Goal: Task Accomplishment & Management: Manage account settings

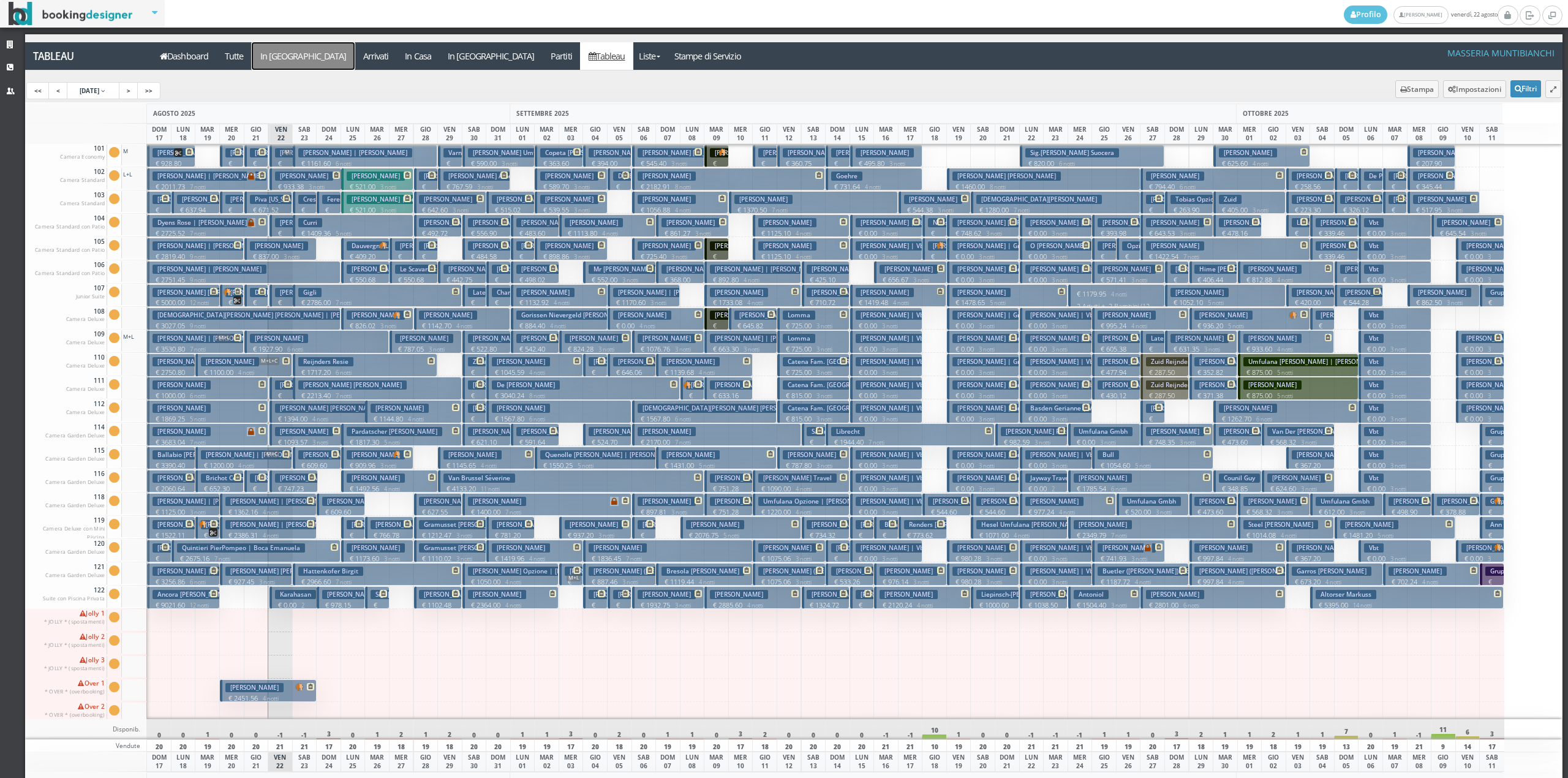
click at [276, 59] on a=pms-arrival-reservations"] "In [GEOGRAPHIC_DATA]" at bounding box center [303, 56] width 103 height 27
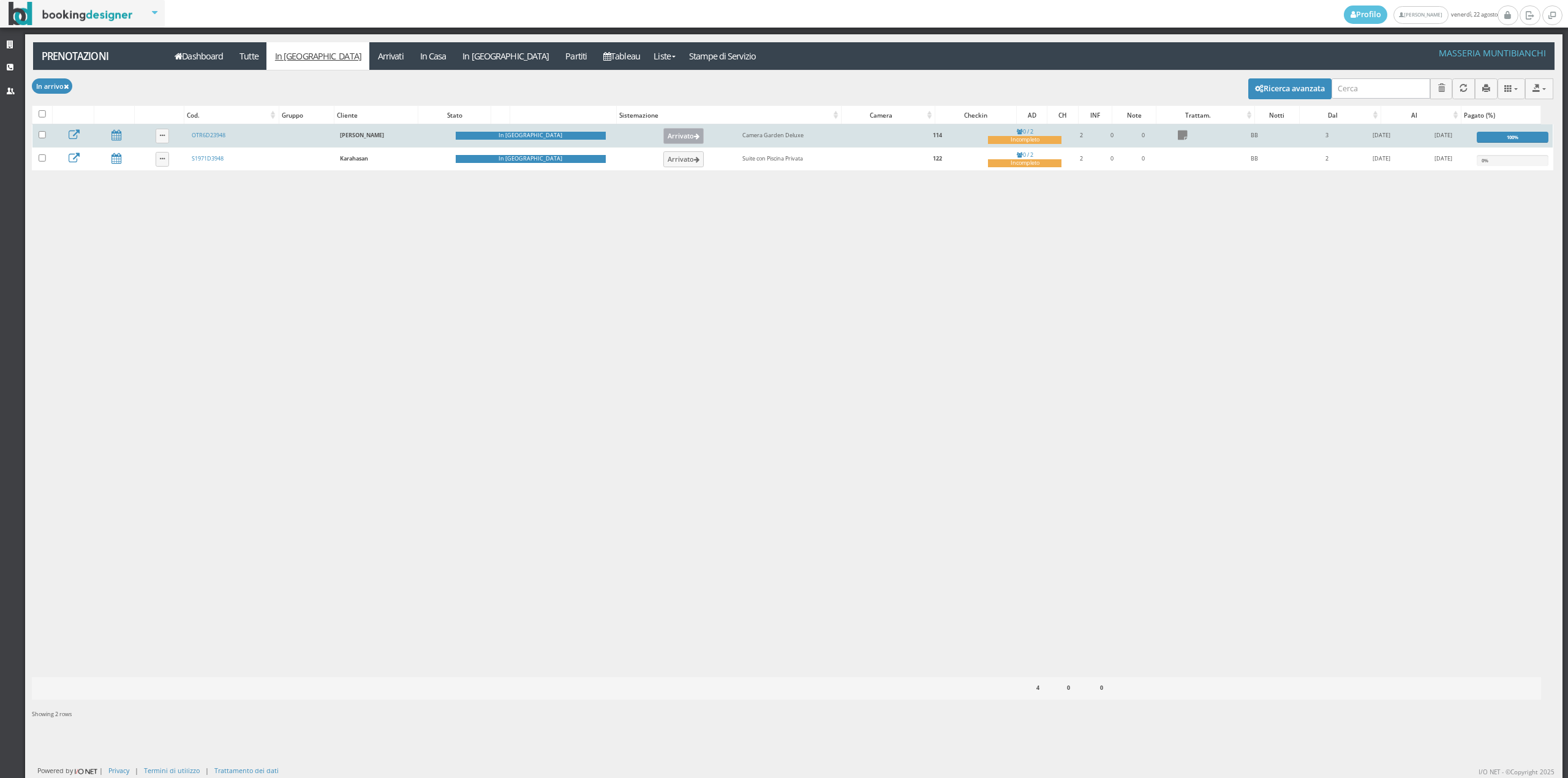
click at [663, 142] on button "Arrivato" at bounding box center [684, 136] width 41 height 16
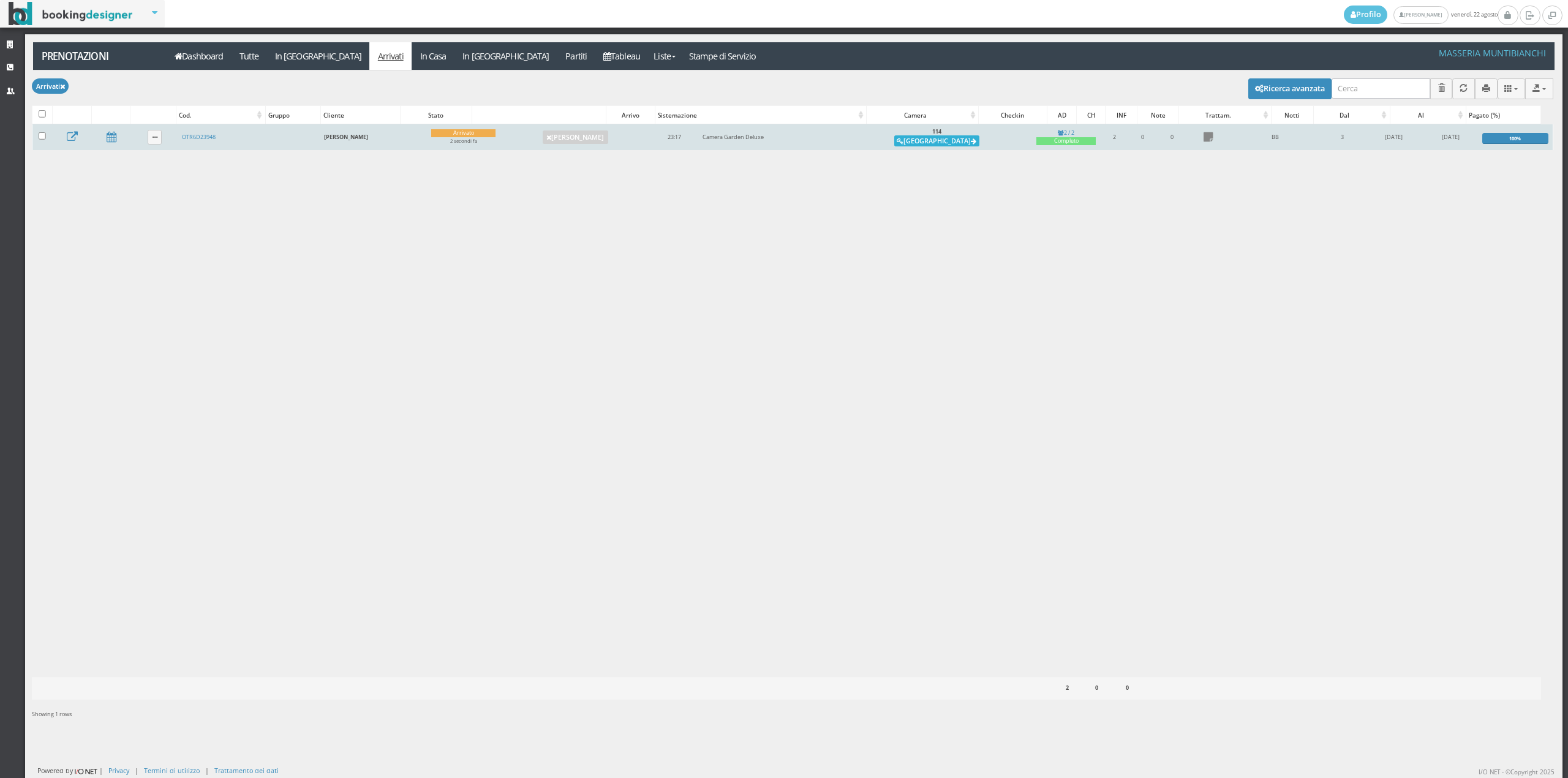
click at [923, 144] on button "Alloggia" at bounding box center [937, 140] width 85 height 11
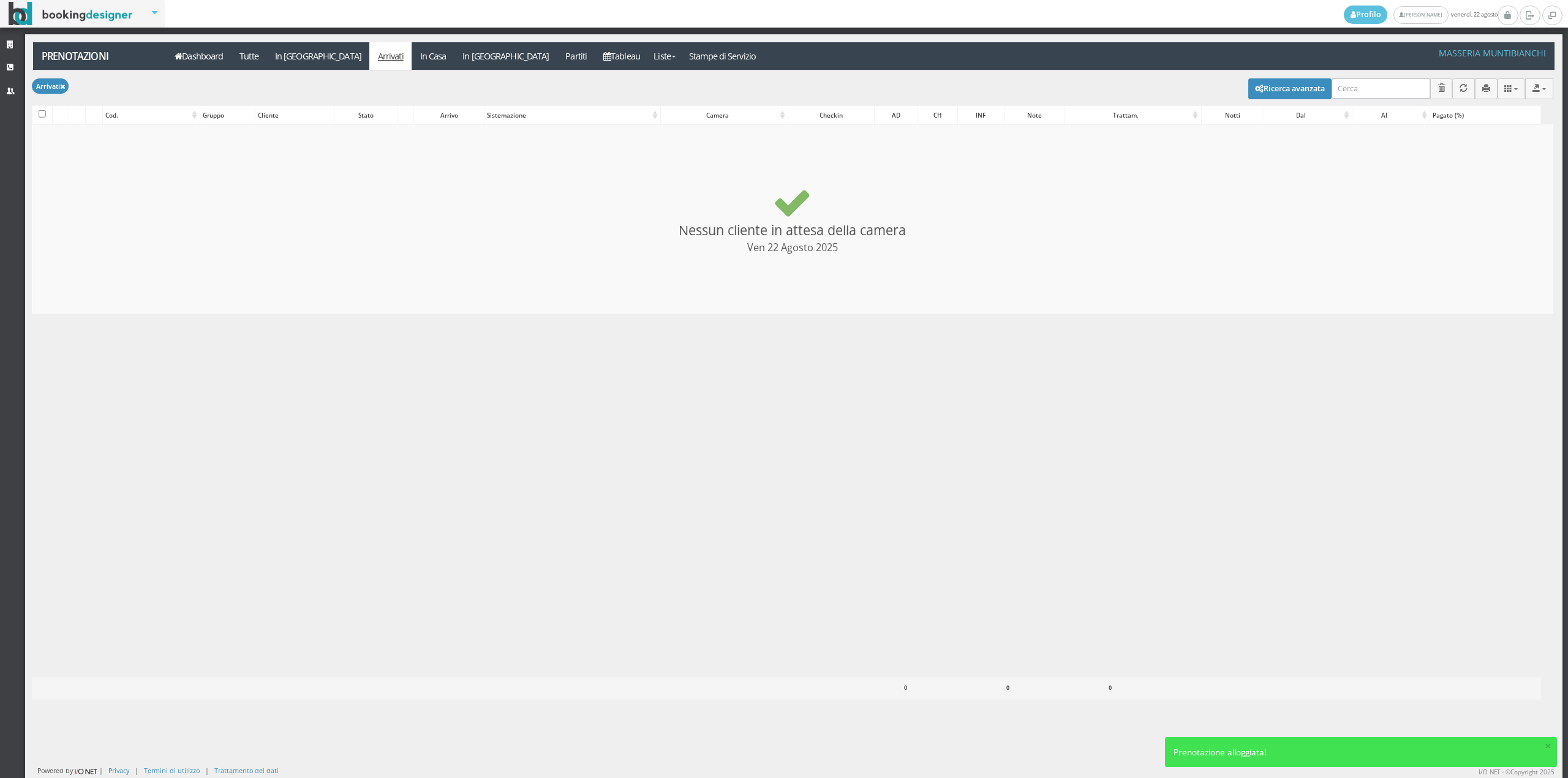
checkbox input "false"
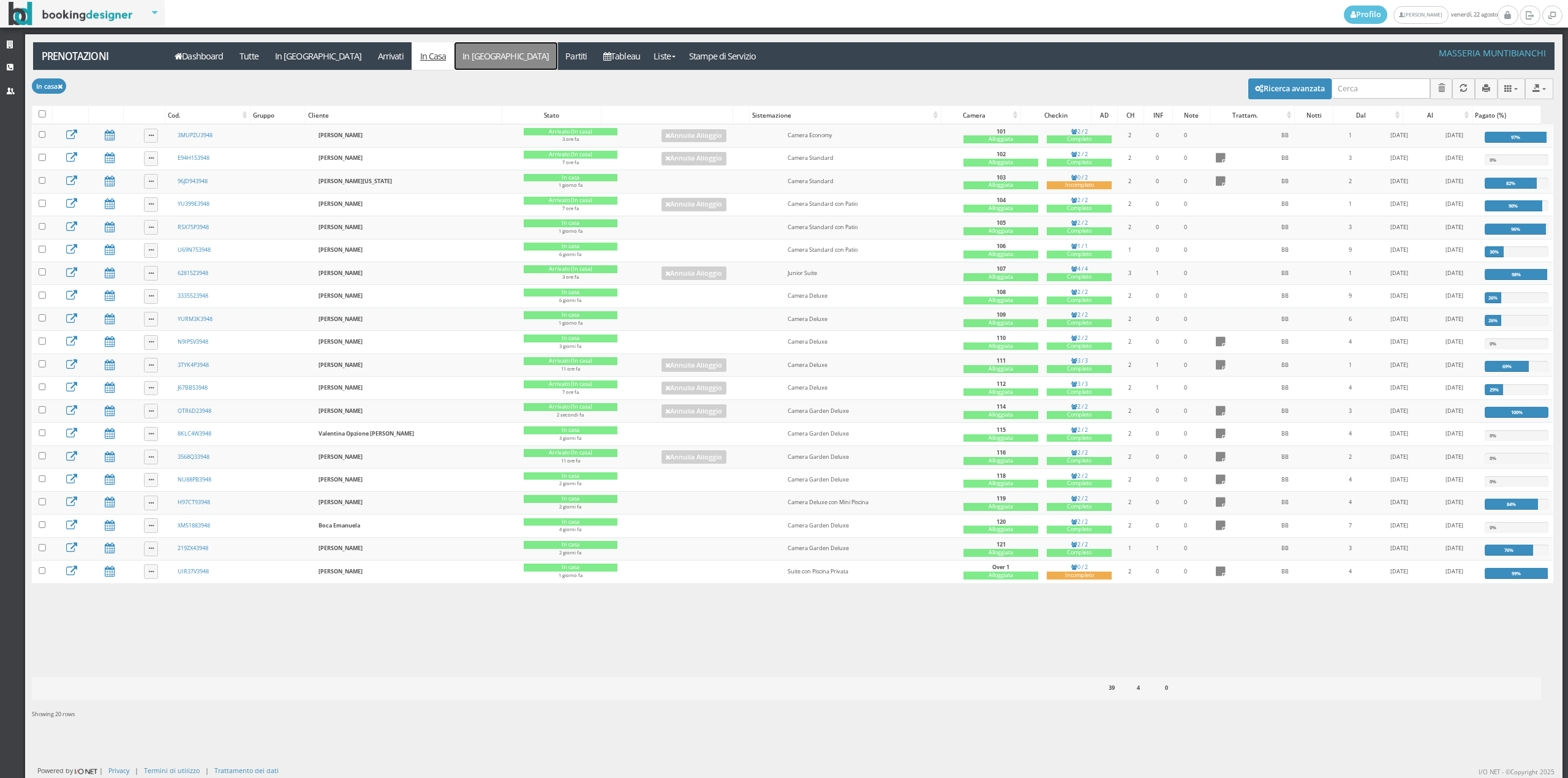
click at [454, 59] on link "In [GEOGRAPHIC_DATA]" at bounding box center [505, 56] width 103 height 27
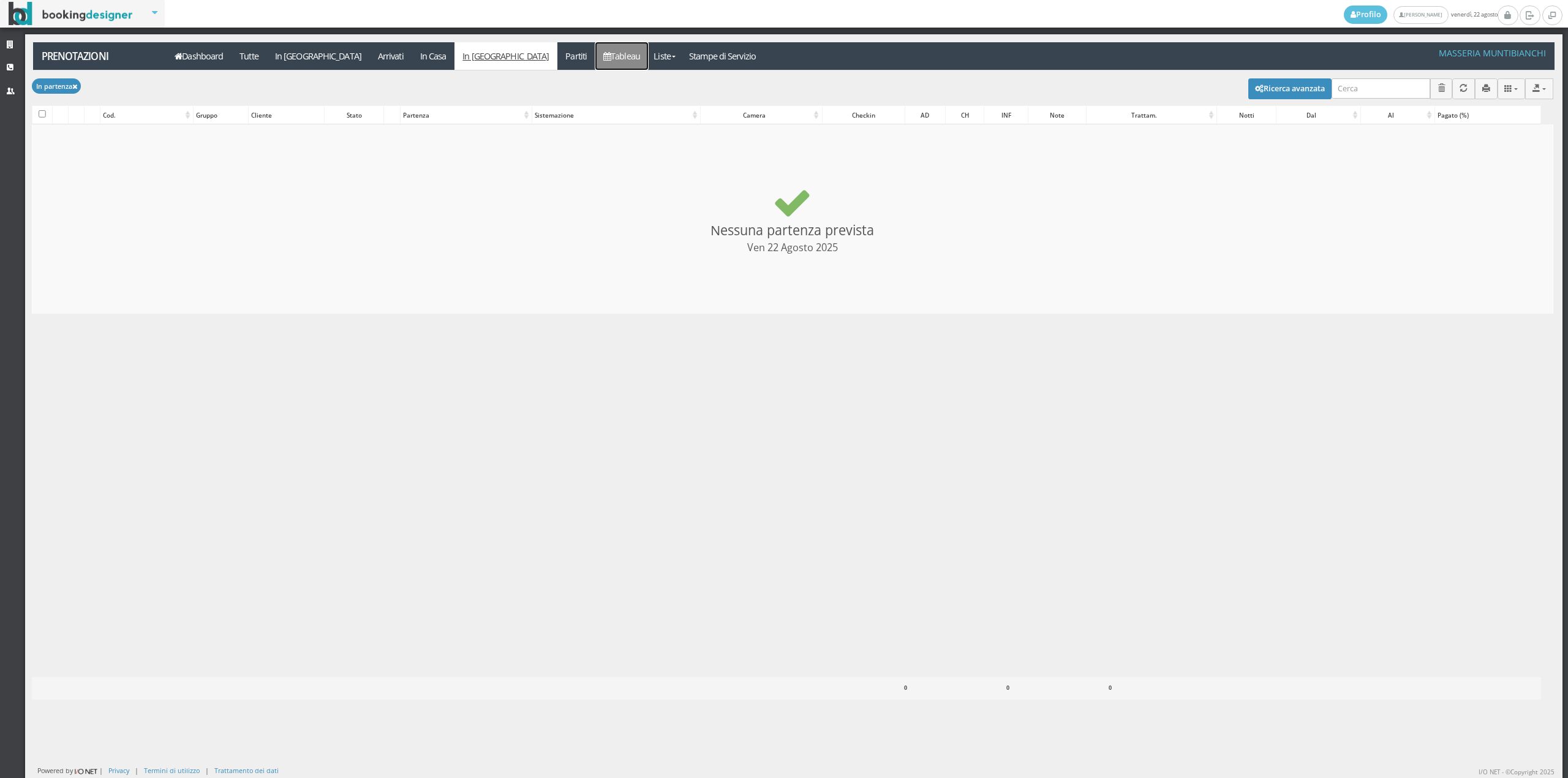
click at [596, 59] on link "Tableau" at bounding box center [622, 56] width 53 height 27
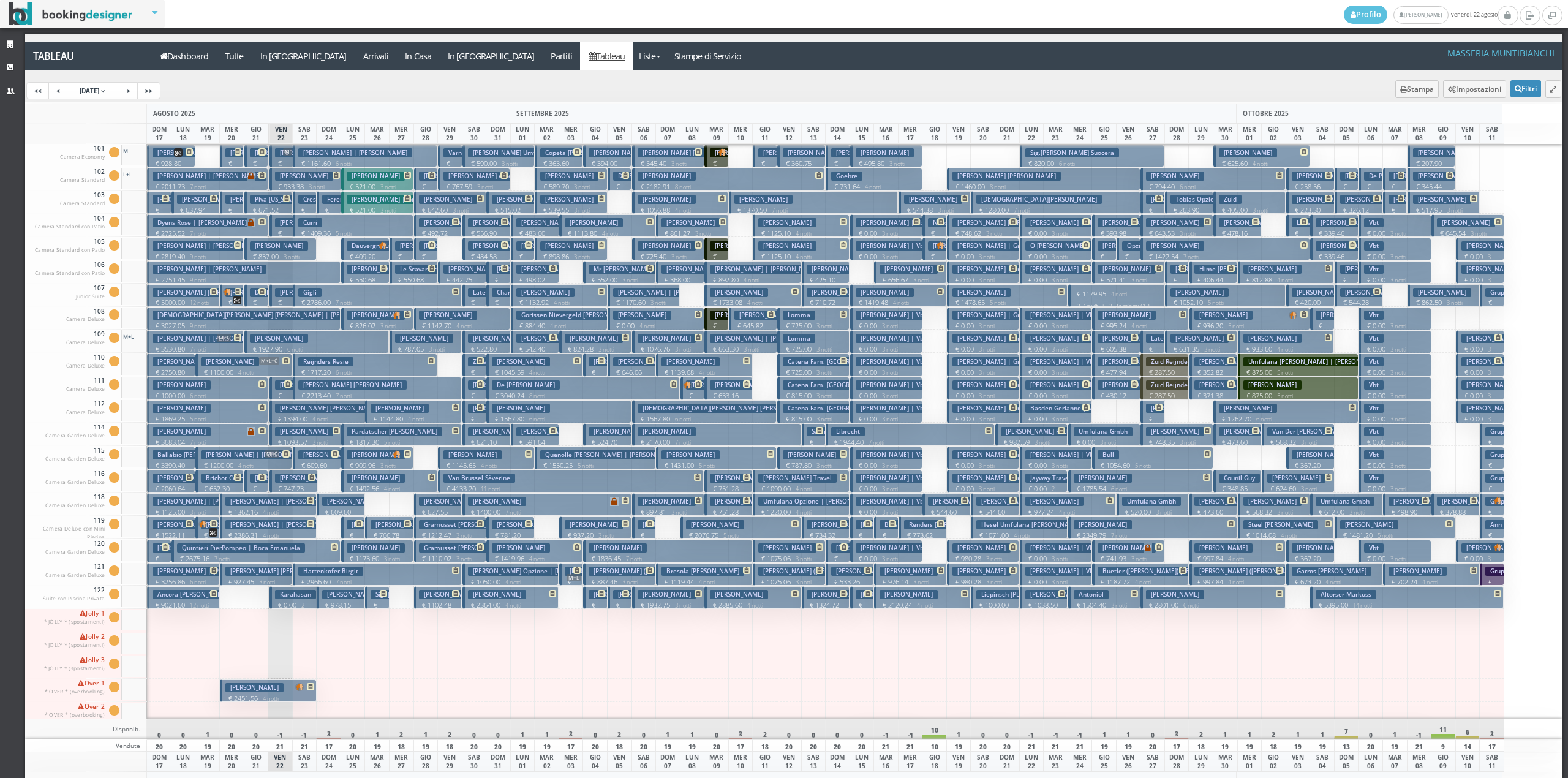
click at [267, 246] on h3 "Giacoletti Gabriele" at bounding box center [279, 246] width 58 height 9
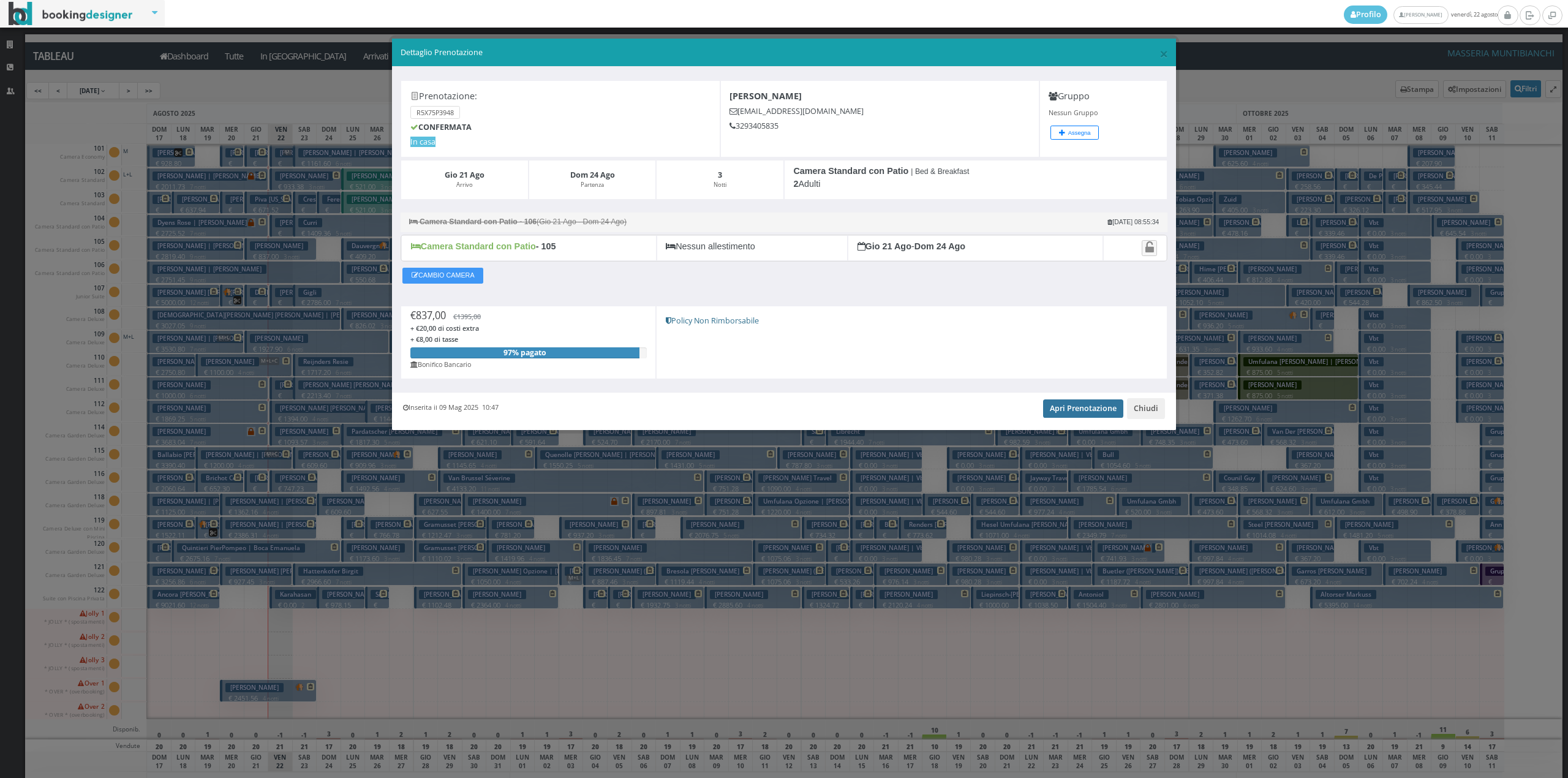
click at [1076, 410] on link "Apri Prenotazione" at bounding box center [1083, 408] width 80 height 18
click at [1141, 412] on button "Chiudi" at bounding box center [1146, 408] width 38 height 21
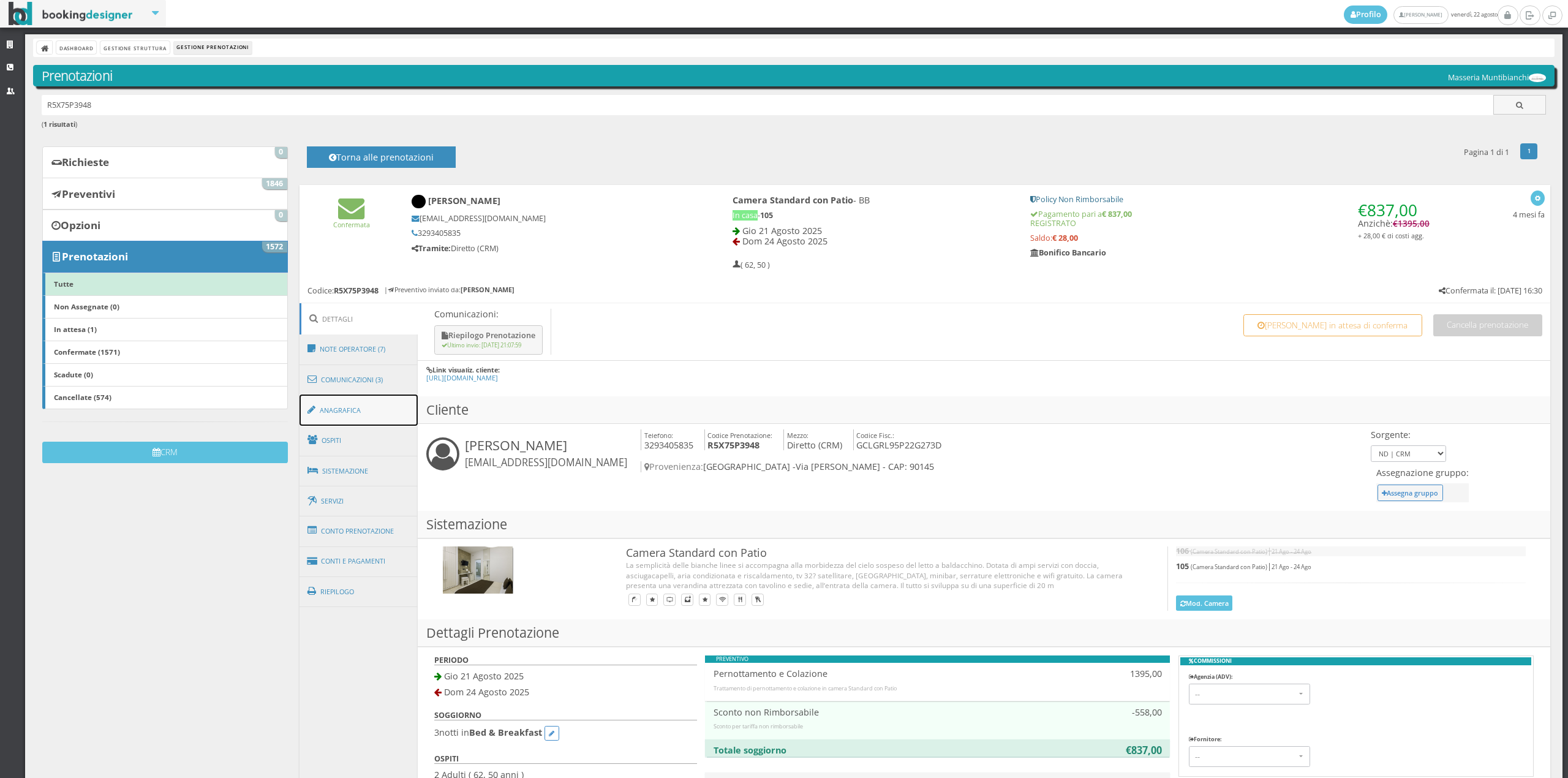
click at [363, 407] on link "Anagrafica" at bounding box center [359, 410] width 119 height 32
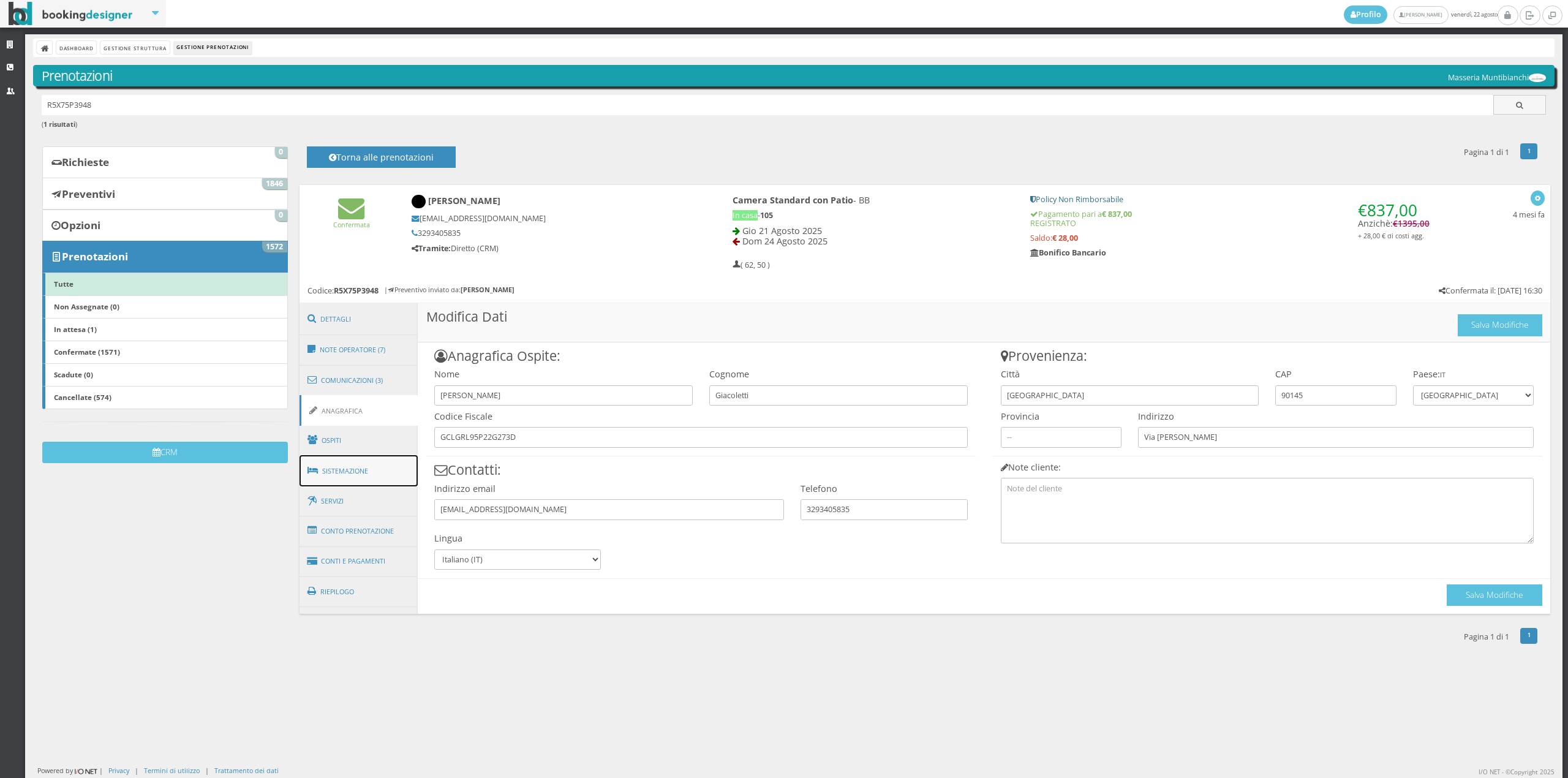
click at [363, 470] on link "Sistemazione" at bounding box center [359, 471] width 119 height 32
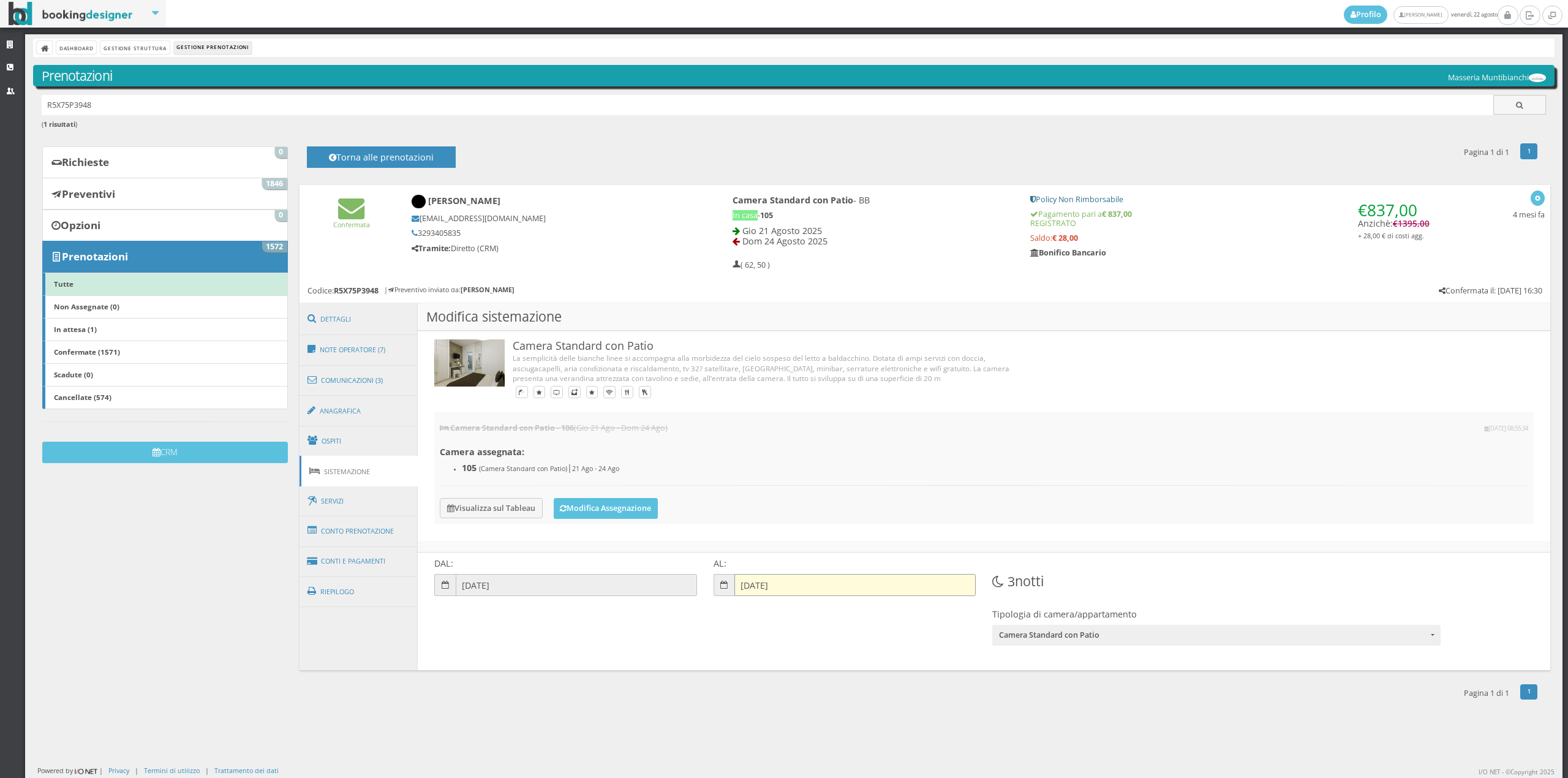
click at [741, 586] on input "24-08-2025" at bounding box center [855, 585] width 241 height 22
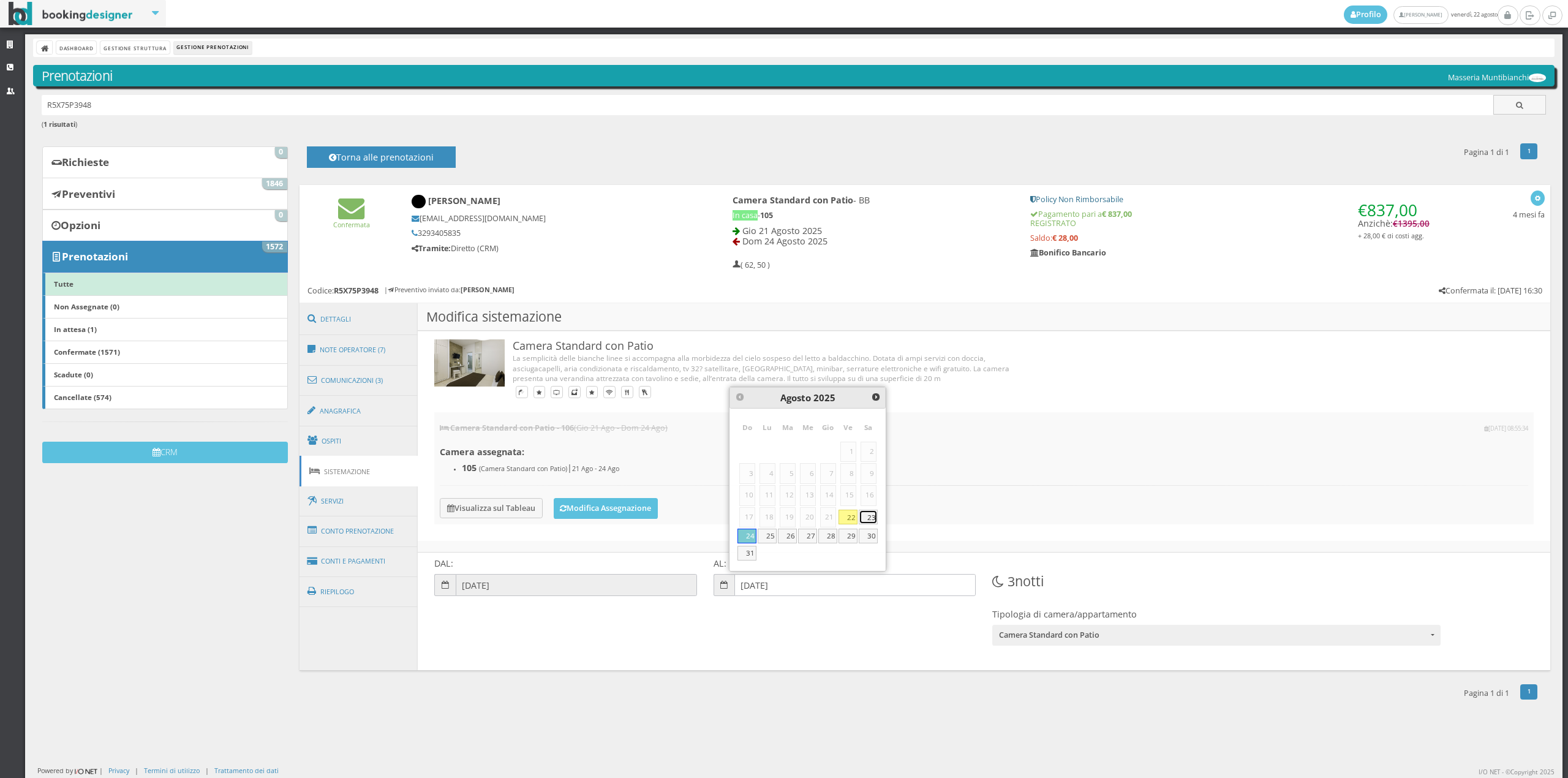
click at [868, 523] on link "23" at bounding box center [868, 517] width 19 height 14
type input "23-08-2025"
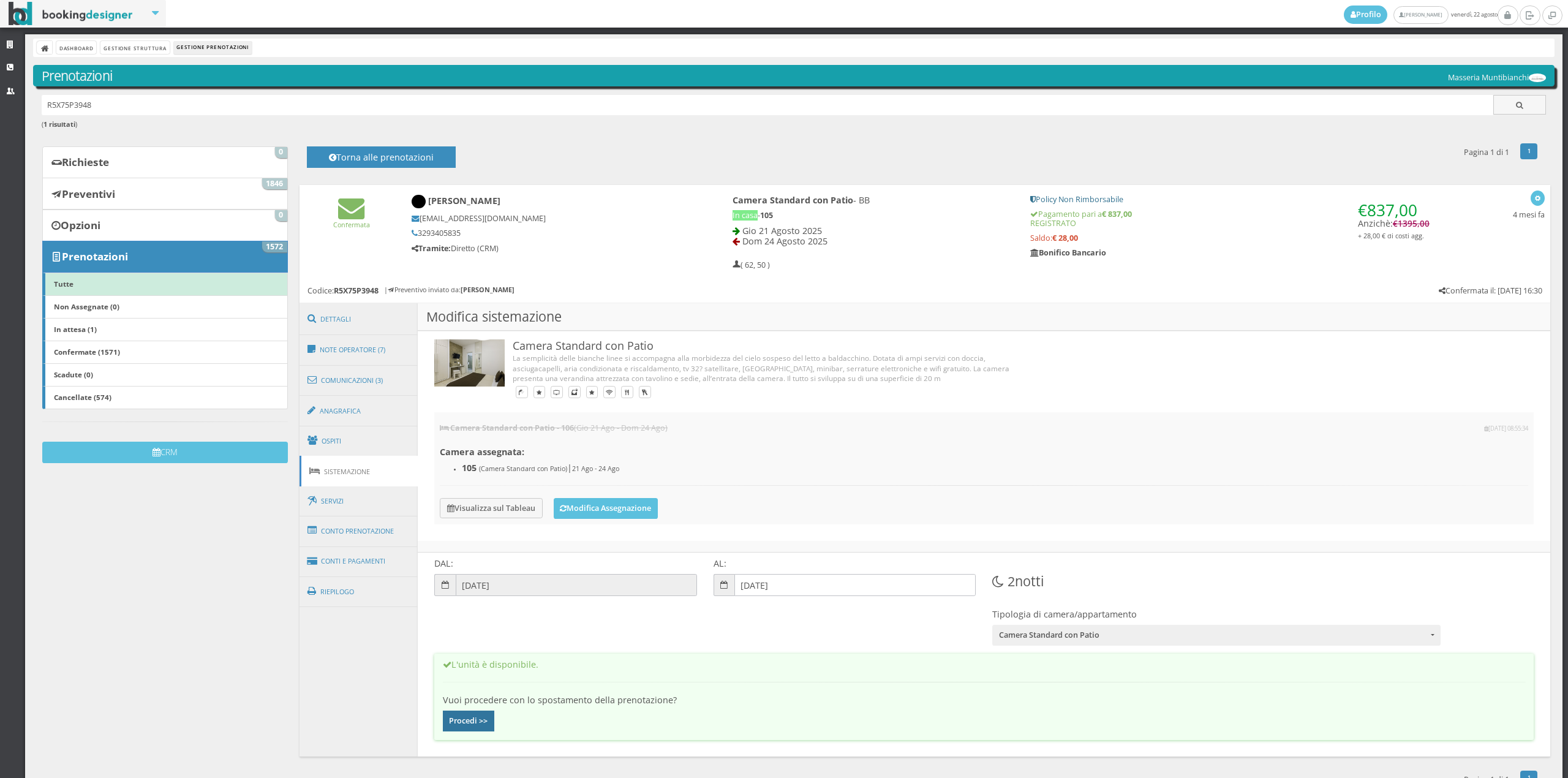
click at [480, 726] on button "Procedi >>" at bounding box center [469, 721] width 52 height 21
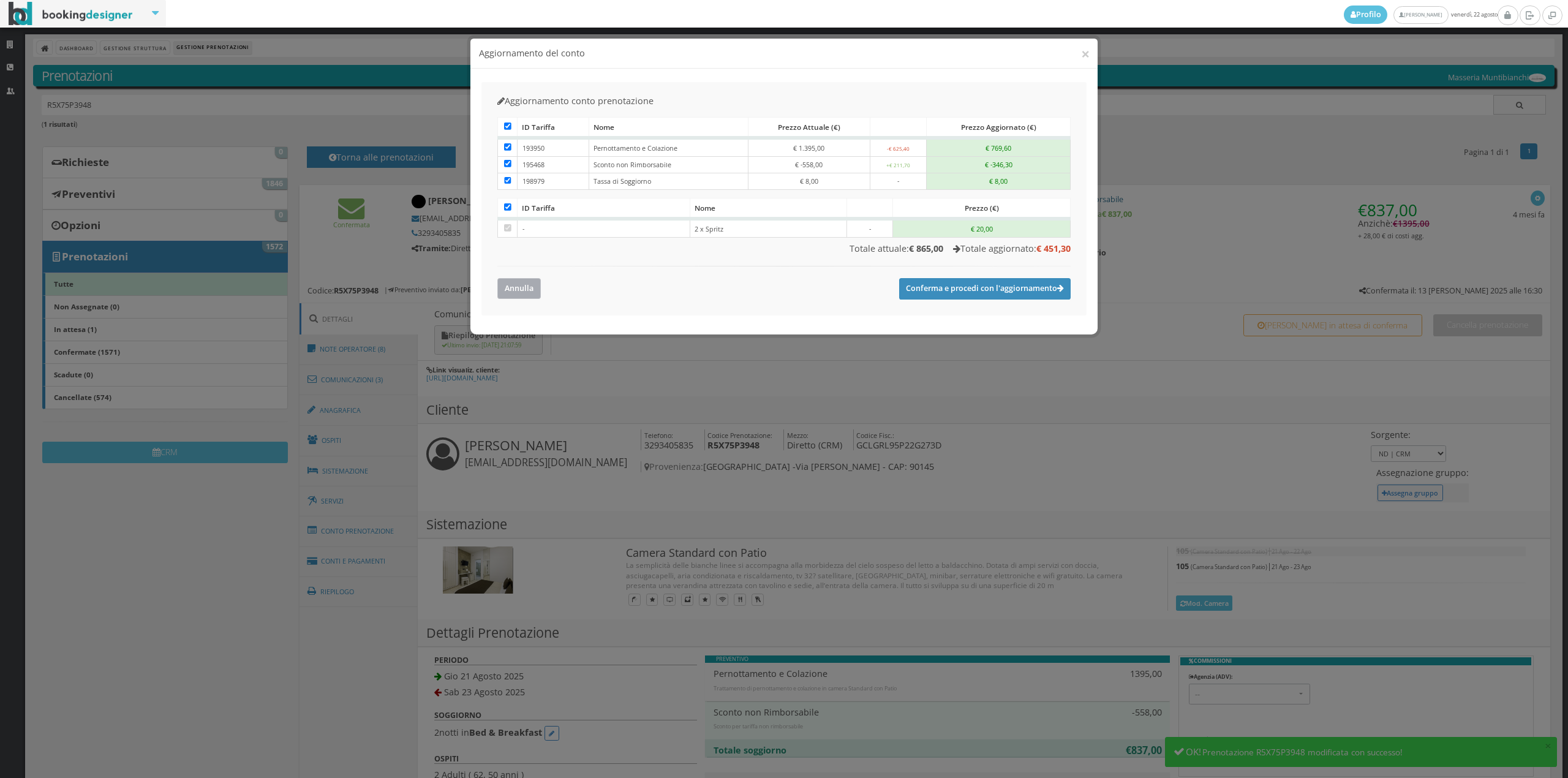
click at [532, 289] on button "Annulla" at bounding box center [519, 288] width 43 height 20
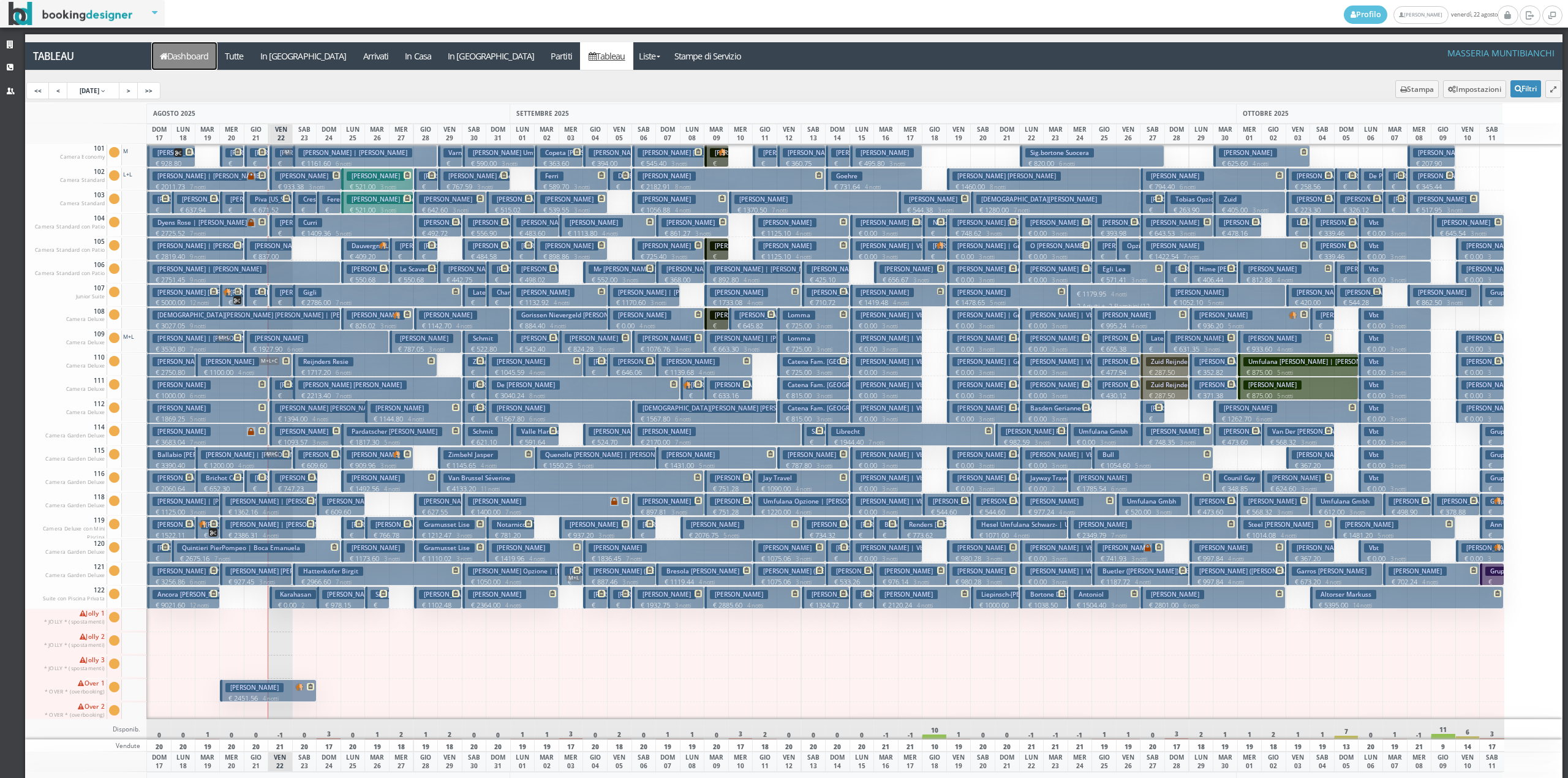
click at [176, 51] on link "Dashboard" at bounding box center [184, 56] width 65 height 27
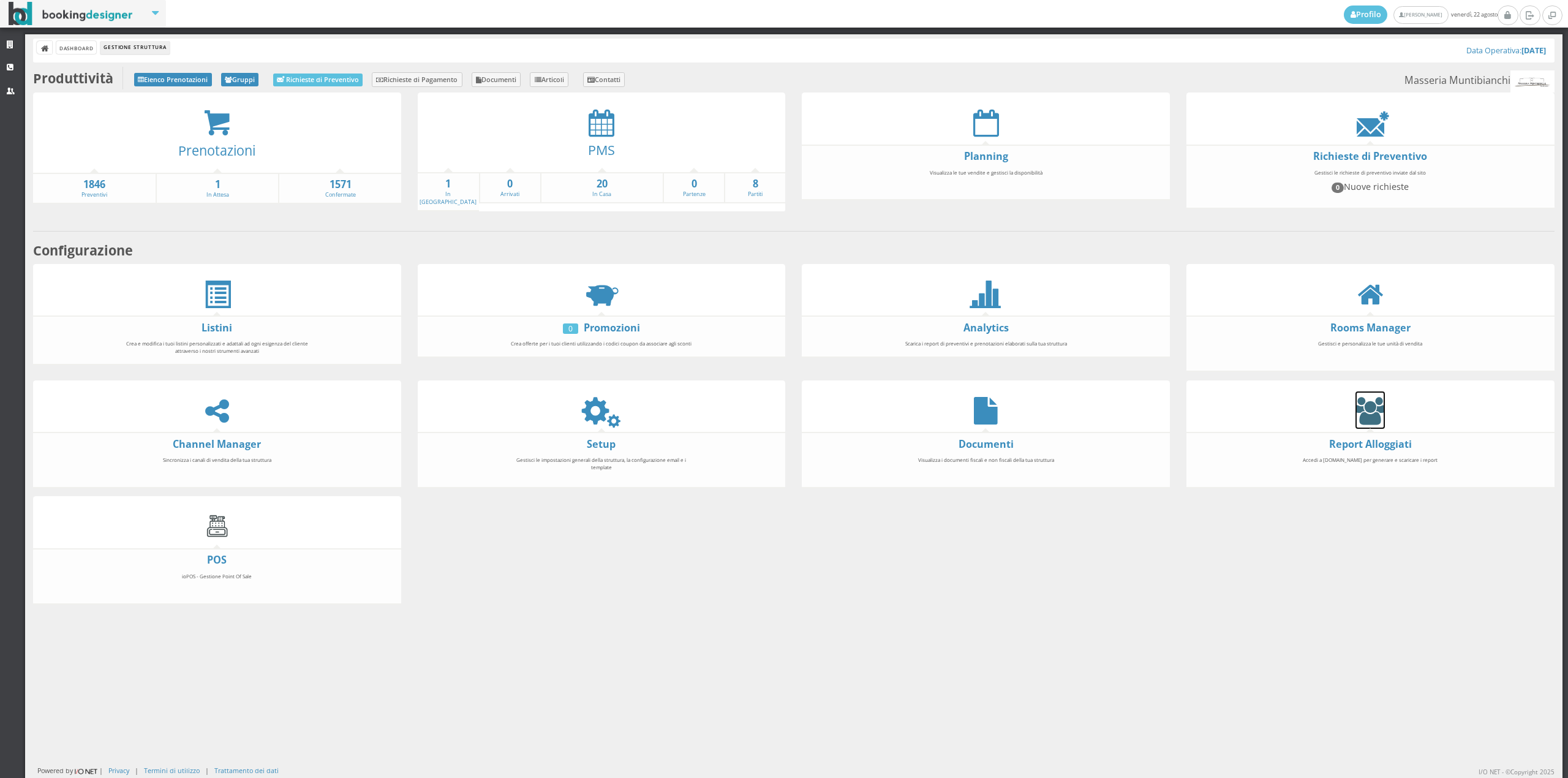
click at [1356, 419] on icon at bounding box center [1369, 411] width 30 height 27
click at [588, 405] on icon at bounding box center [601, 411] width 27 height 27
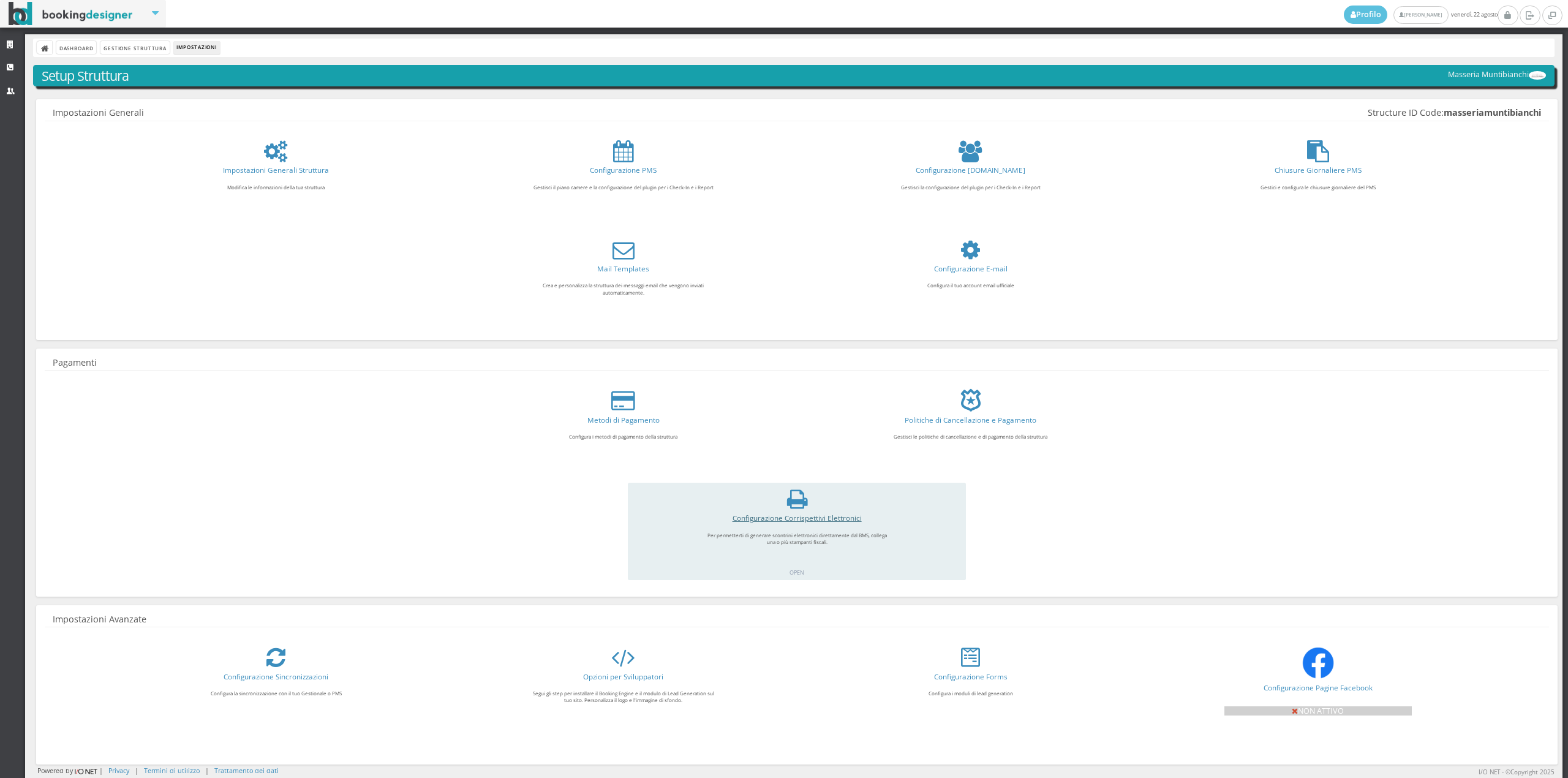
click at [828, 521] on link "Configurazione Corrispettivi Elettronici" at bounding box center [797, 518] width 129 height 10
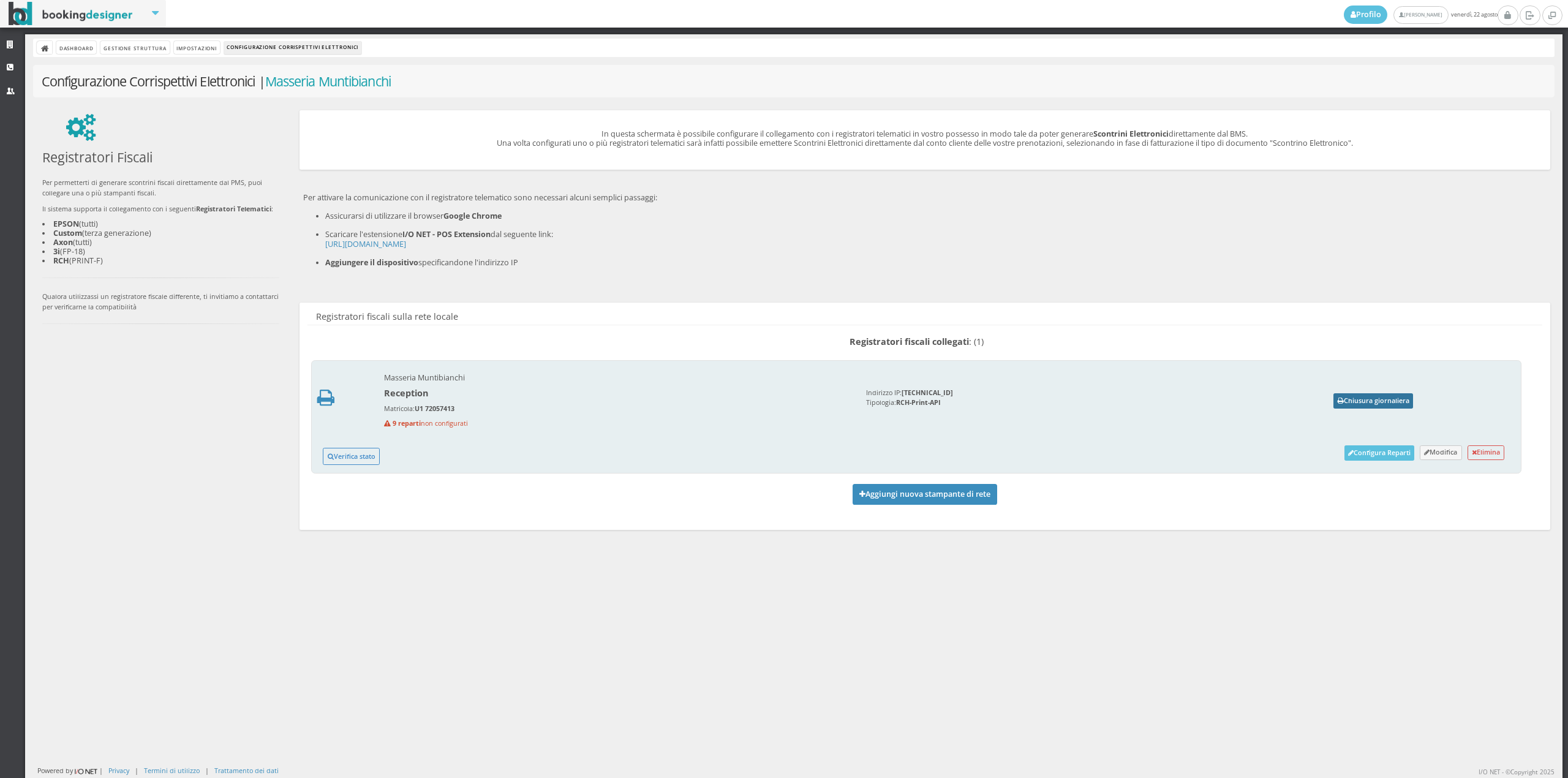
click at [1372, 398] on button "Chiusura giornaliera" at bounding box center [1373, 401] width 79 height 15
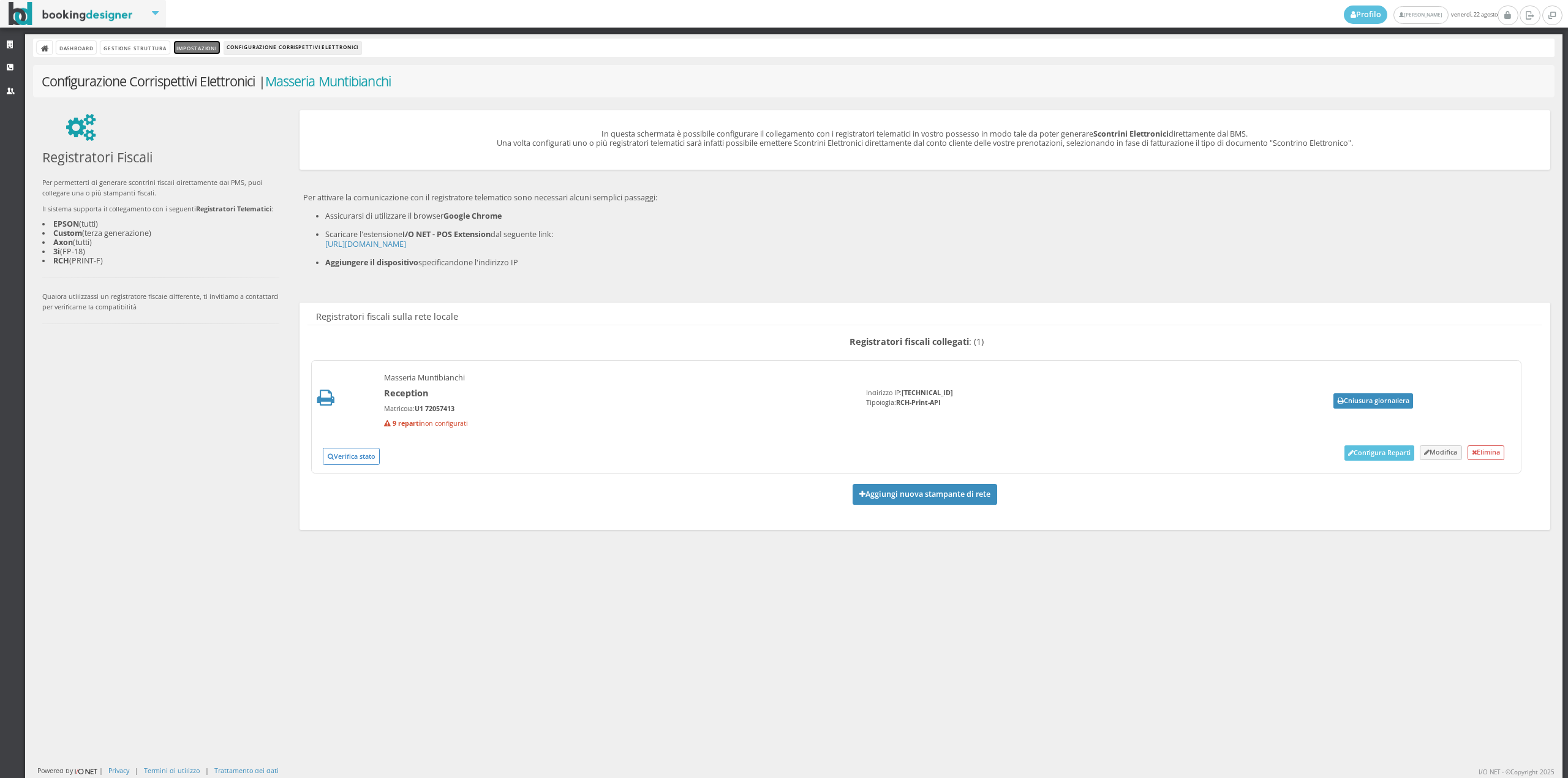
click at [206, 52] on link "Impostazioni" at bounding box center [197, 48] width 46 height 13
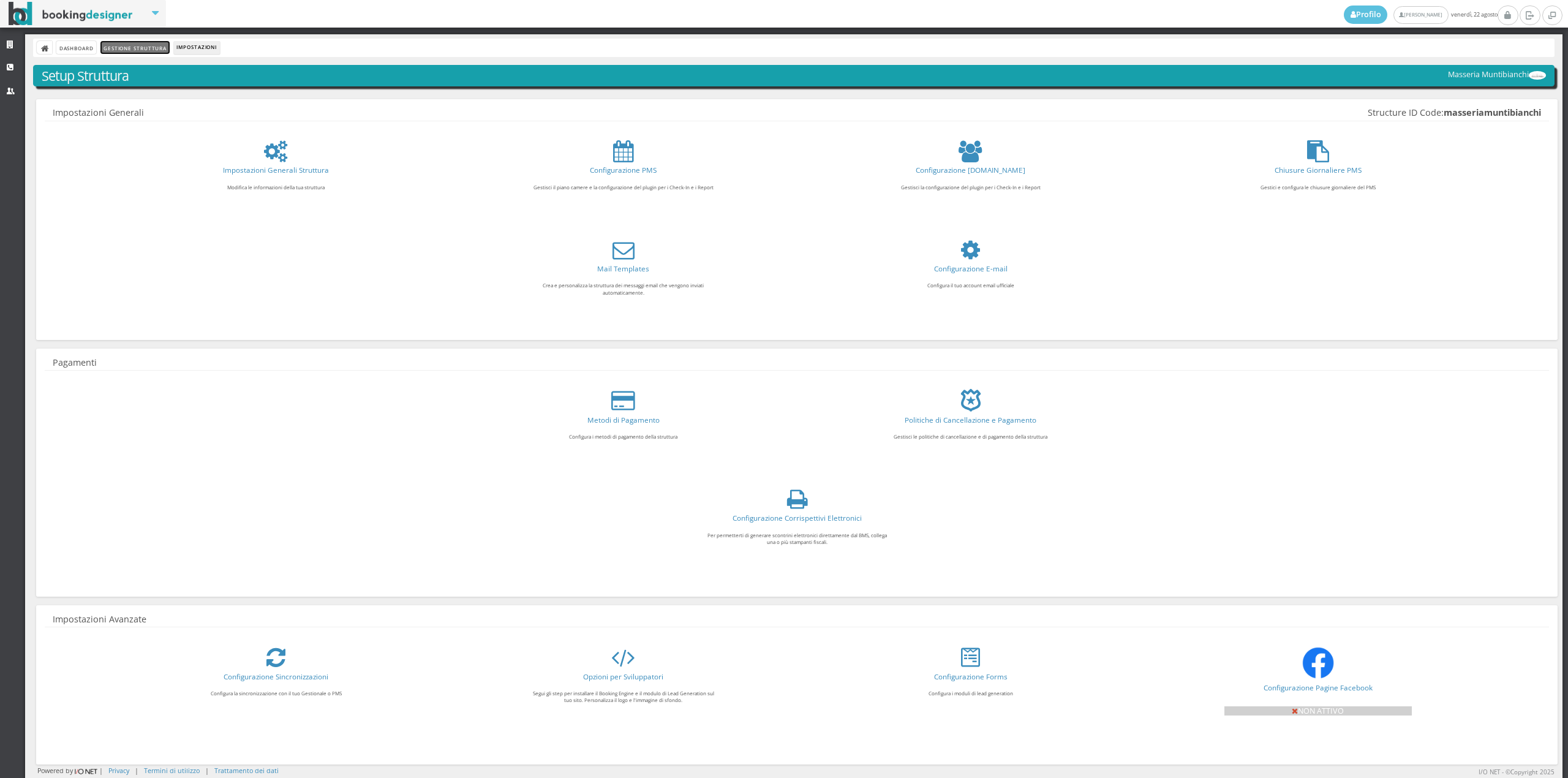
click at [141, 49] on link "Gestione Struttura" at bounding box center [134, 48] width 69 height 13
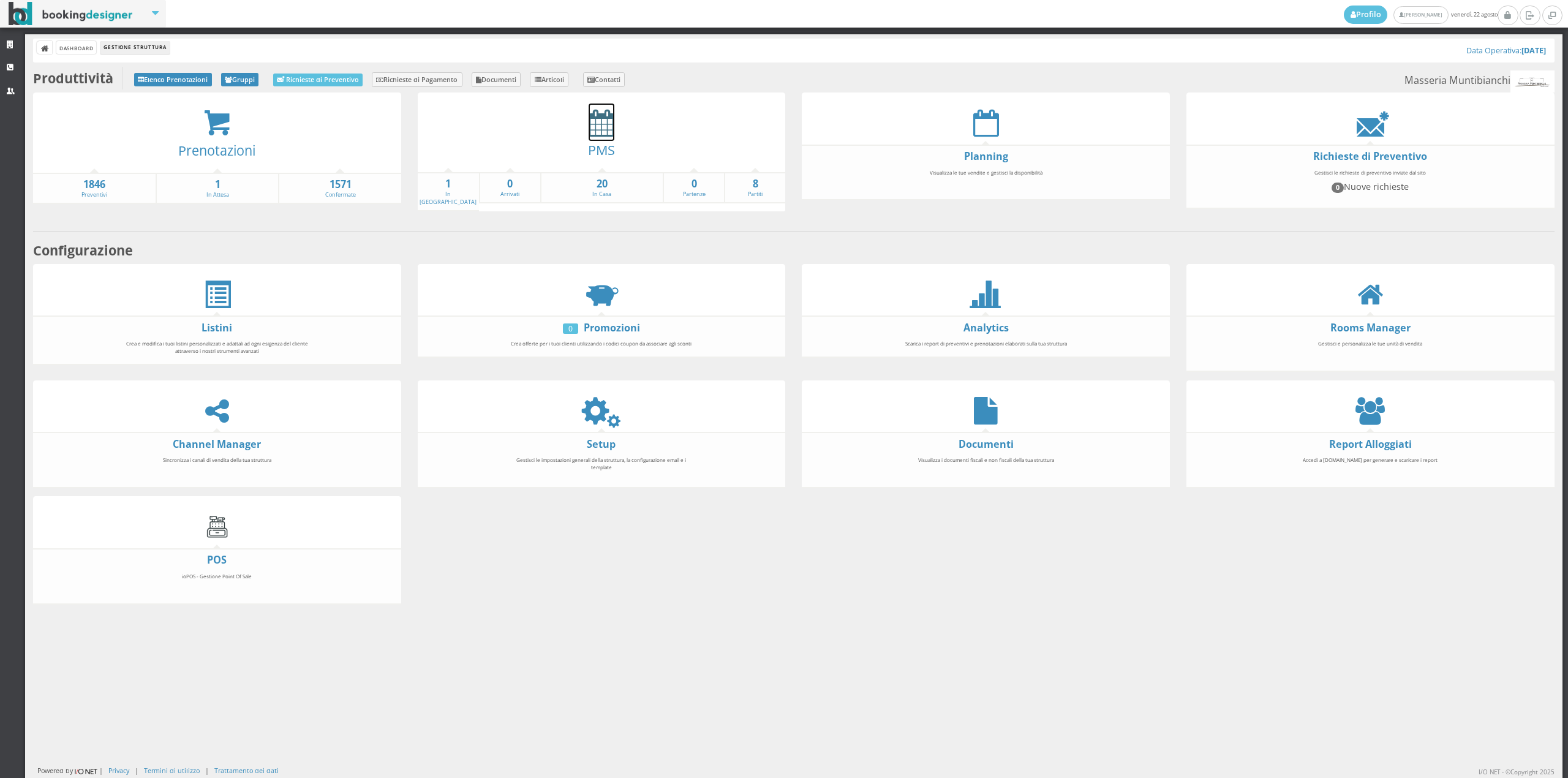
click at [594, 132] on icon at bounding box center [601, 123] width 26 height 27
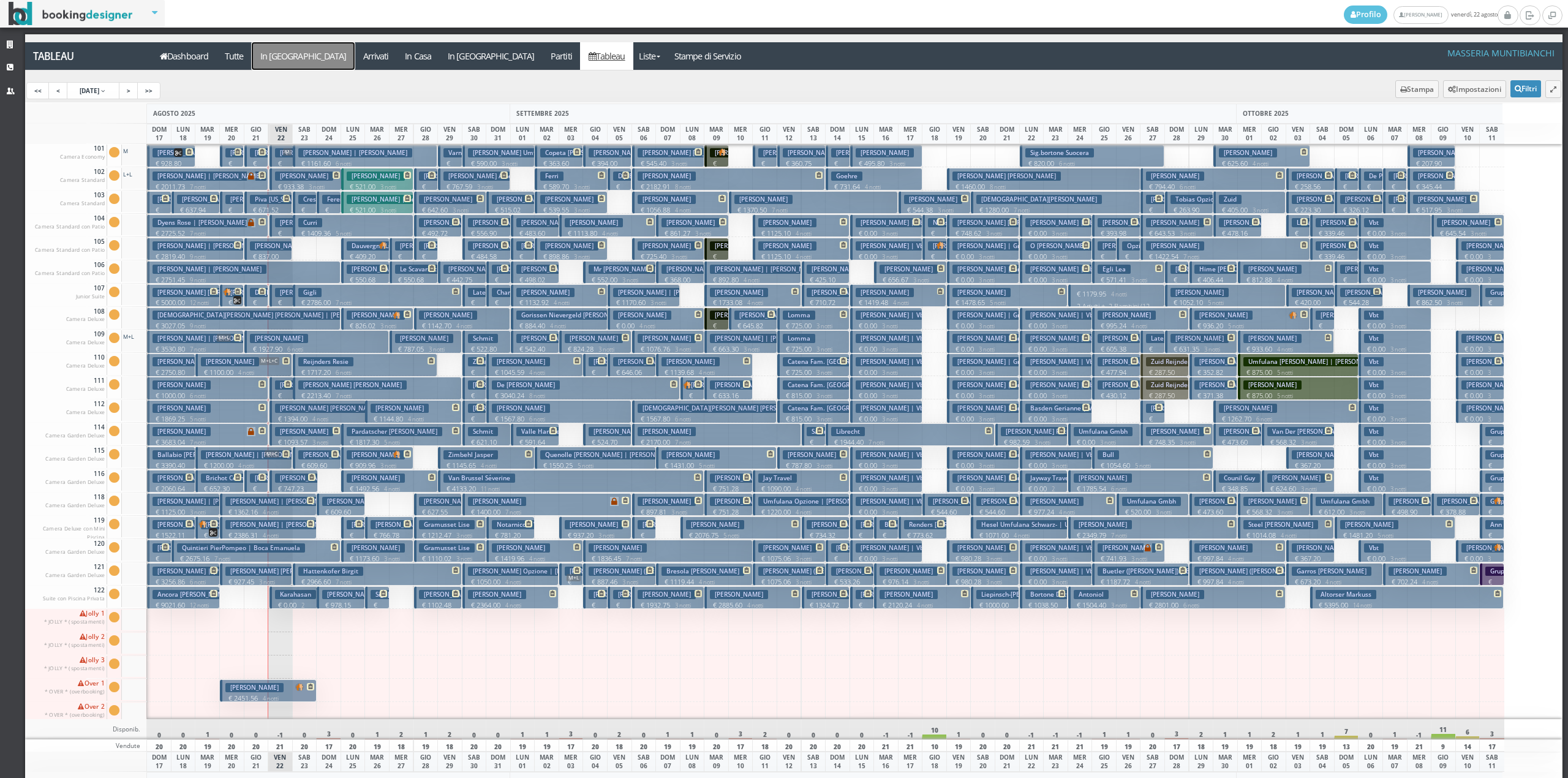
click at [287, 62] on a=pms-arrival-reservations"] "In [GEOGRAPHIC_DATA]" at bounding box center [303, 56] width 103 height 27
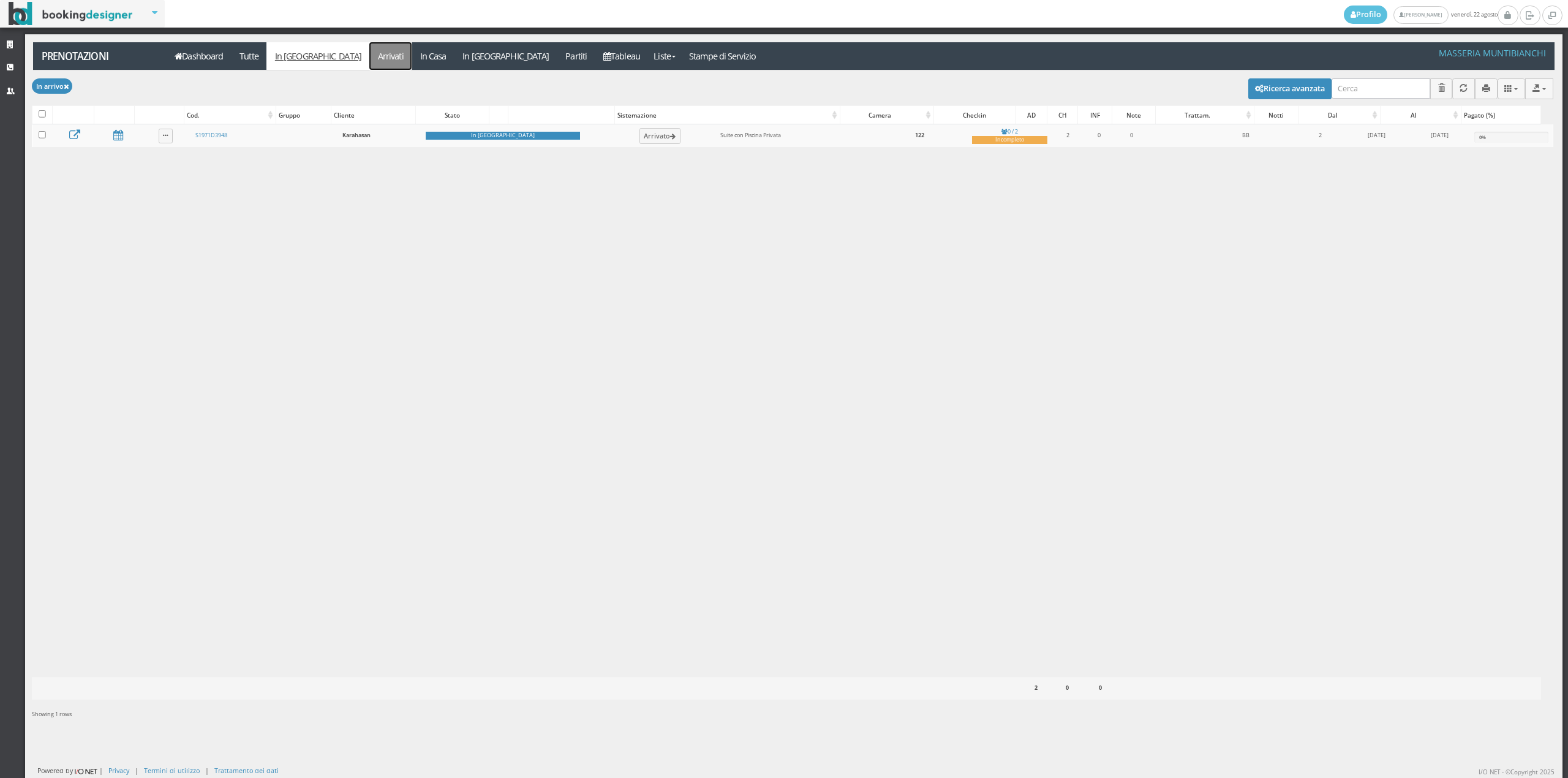
click at [370, 46] on link "Arrivati" at bounding box center [391, 56] width 43 height 27
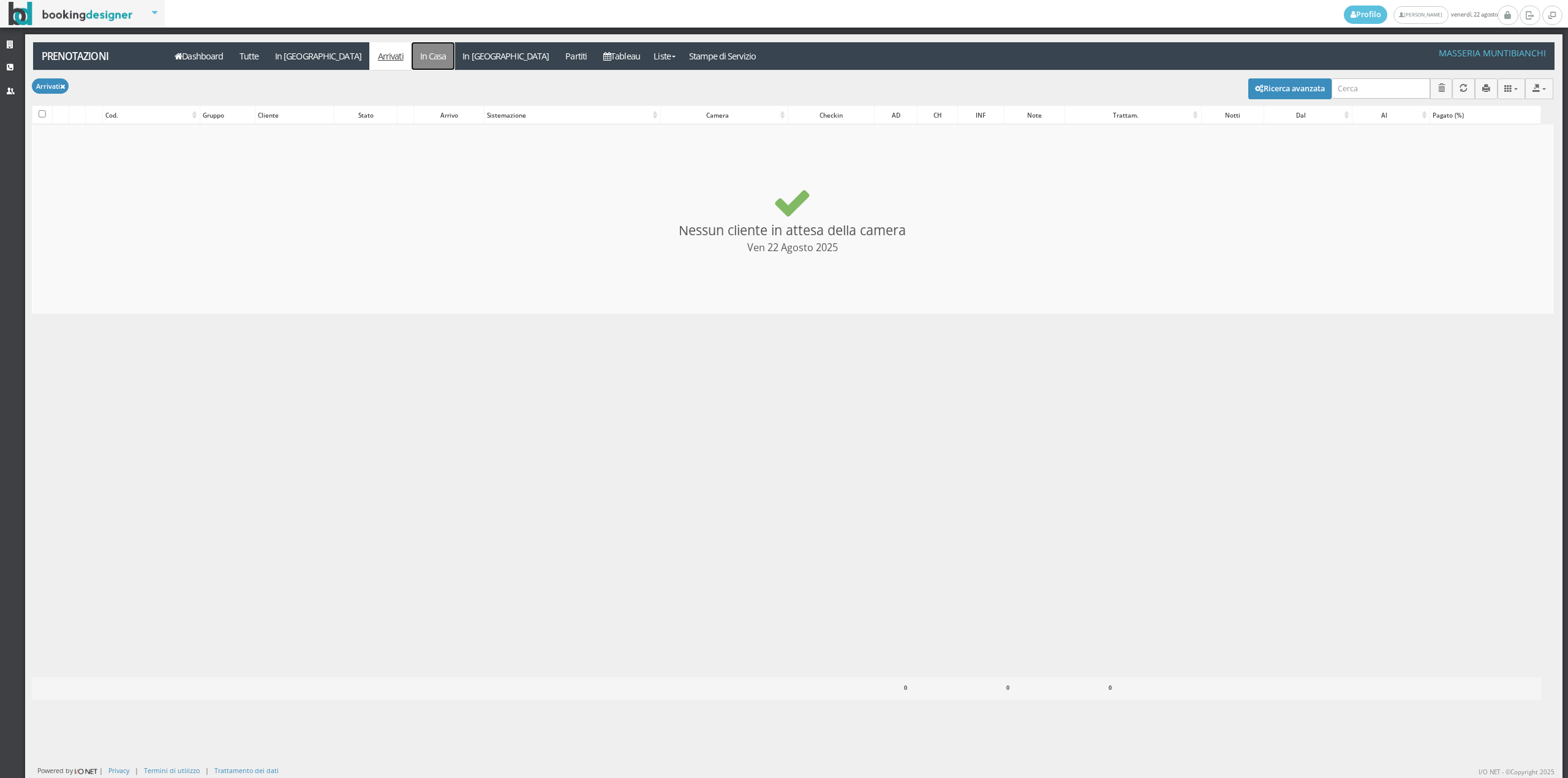
click at [411, 55] on link "In Casa" at bounding box center [432, 56] width 43 height 27
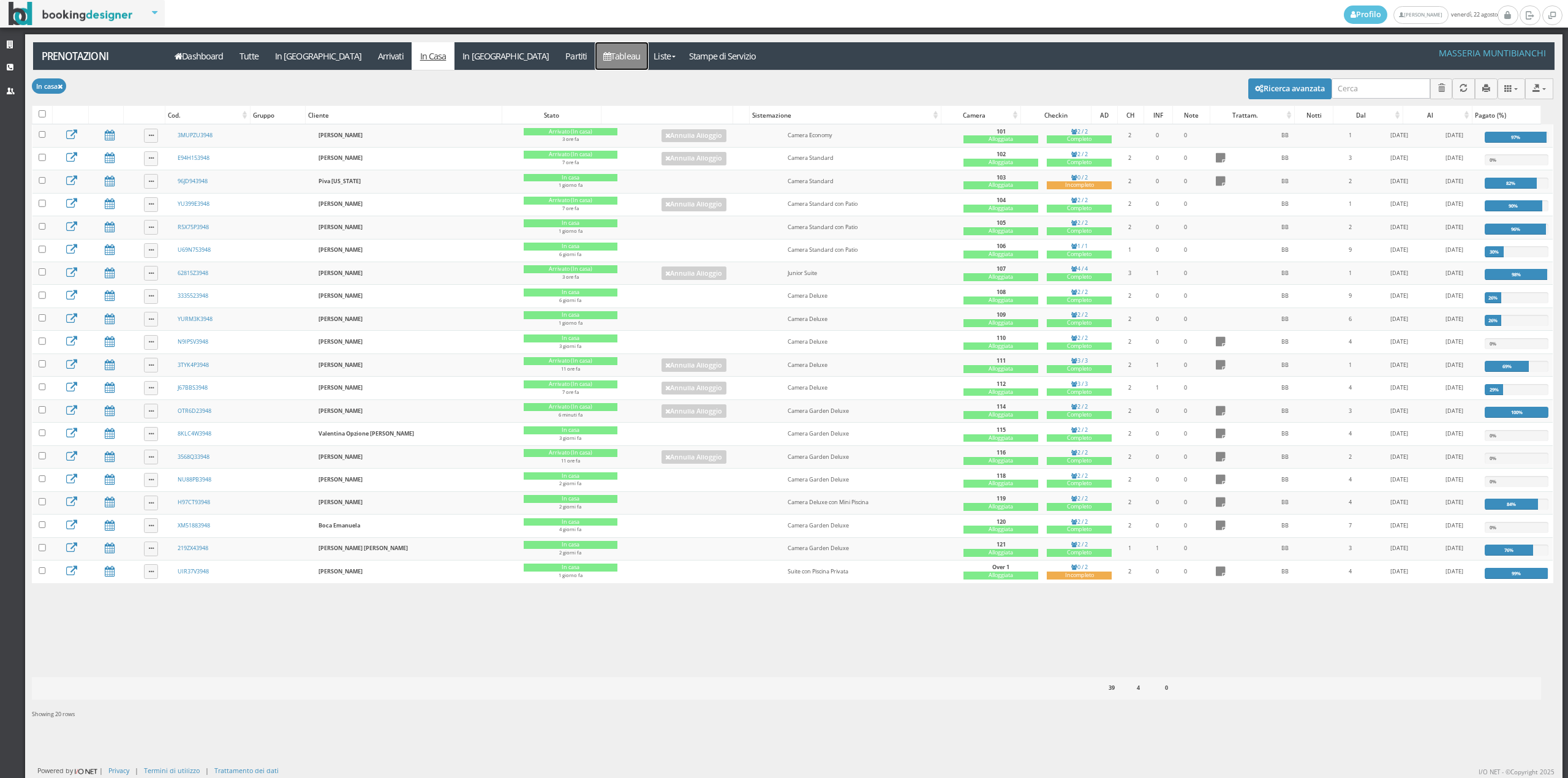
click at [596, 53] on link "Tableau" at bounding box center [622, 56] width 53 height 27
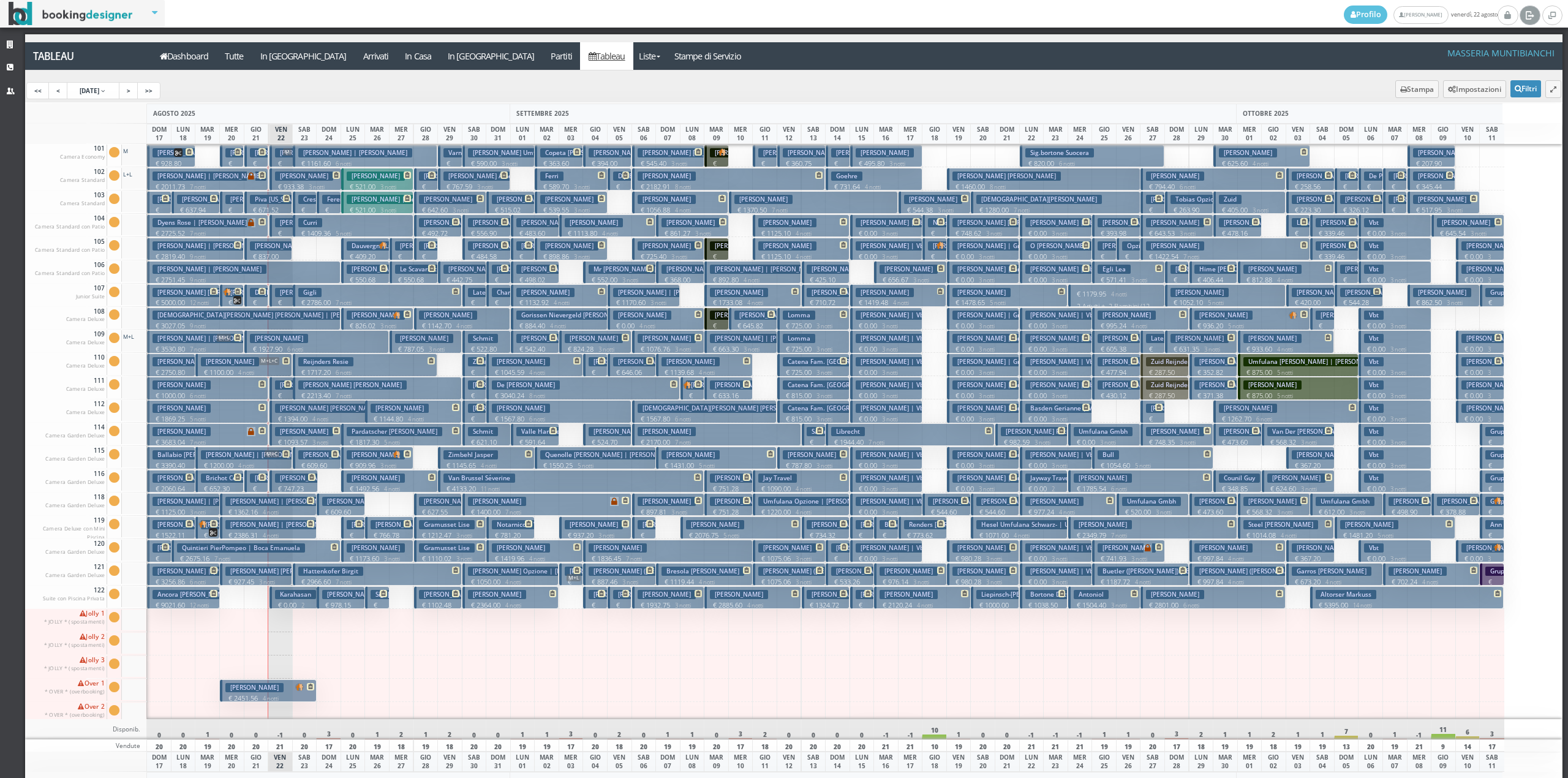
click at [1529, 16] on icon at bounding box center [1529, 14] width 9 height 12
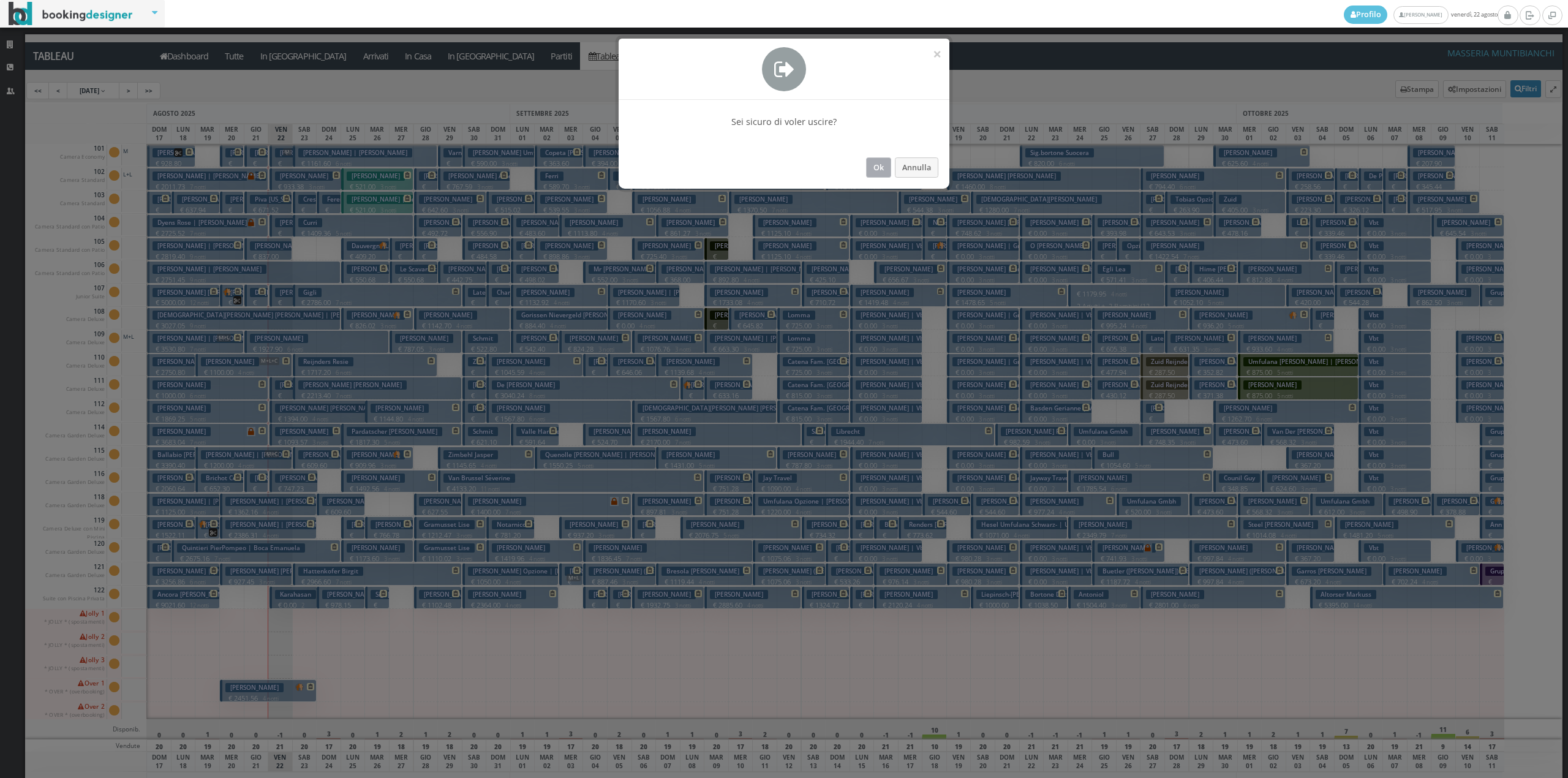
click at [886, 172] on button "Ok" at bounding box center [879, 168] width 25 height 20
